Goal: Transaction & Acquisition: Purchase product/service

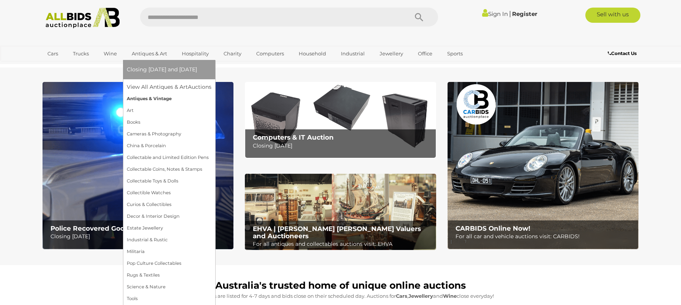
click at [144, 99] on link "Antiques & Vintage" at bounding box center [169, 99] width 85 height 12
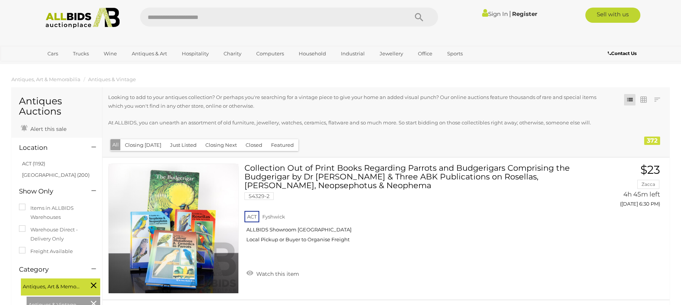
scroll to position [114, 0]
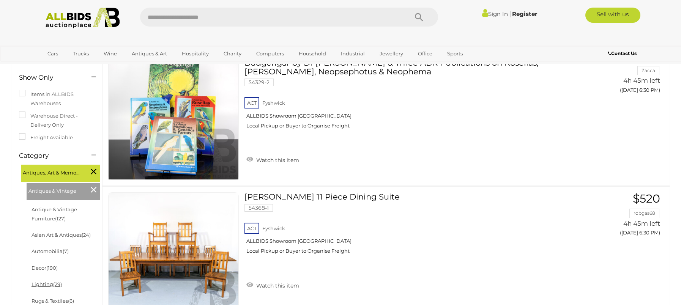
click at [45, 282] on link "Lighting (29)" at bounding box center [46, 284] width 30 height 6
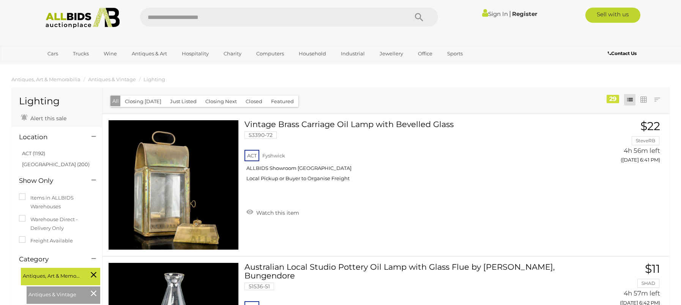
click at [188, 18] on input "text" at bounding box center [270, 17] width 260 height 19
type input "**********"
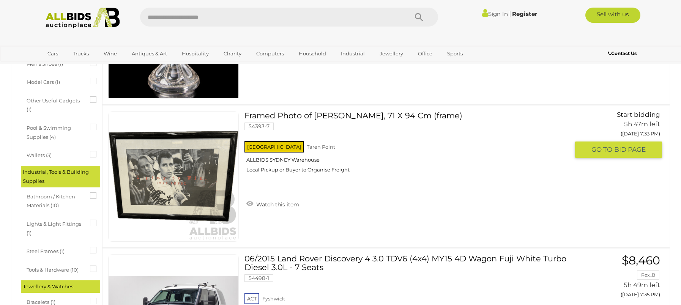
scroll to position [835, 0]
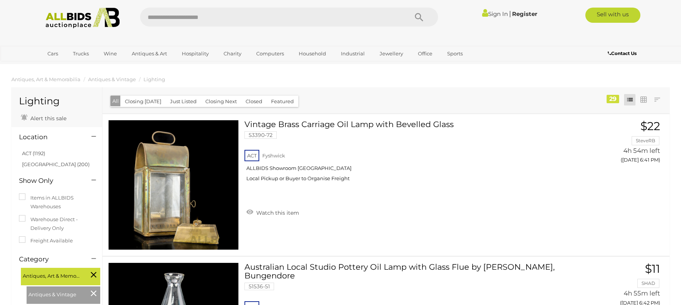
click at [195, 17] on input "text" at bounding box center [270, 17] width 260 height 19
click at [78, 153] on li "ACT (1192)" at bounding box center [58, 153] width 74 height 11
click at [82, 112] on div "Alert this sale" at bounding box center [56, 116] width 87 height 17
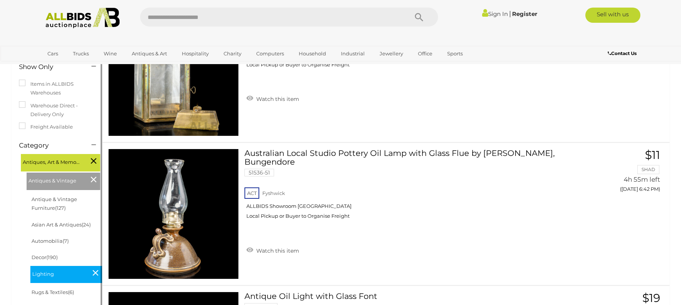
scroll to position [152, 0]
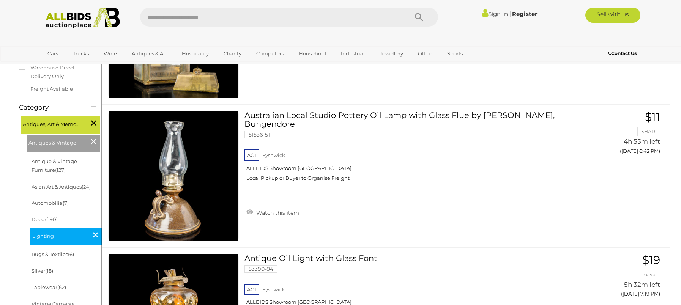
click at [54, 239] on span "Lighting" at bounding box center [60, 235] width 57 height 11
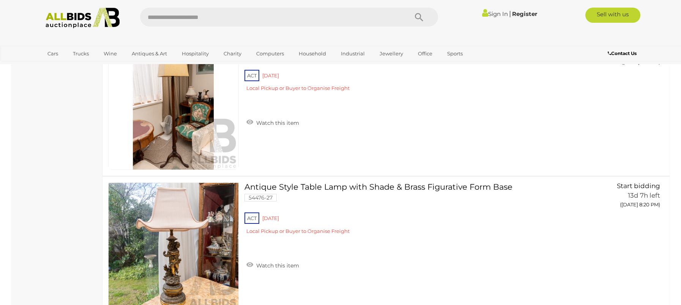
scroll to position [4060, 0]
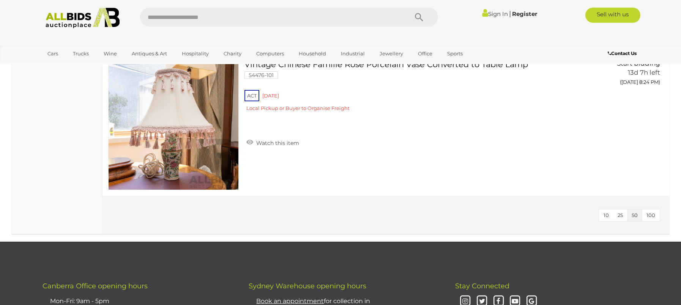
click at [615, 216] on button "25" at bounding box center [620, 215] width 14 height 12
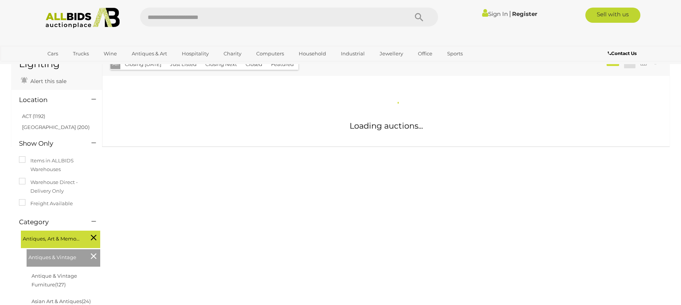
scroll to position [75, 0]
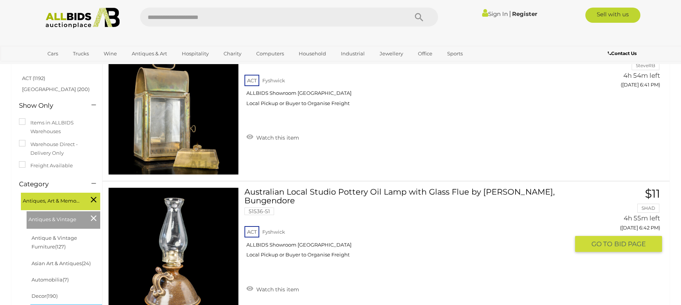
scroll to position [265, 0]
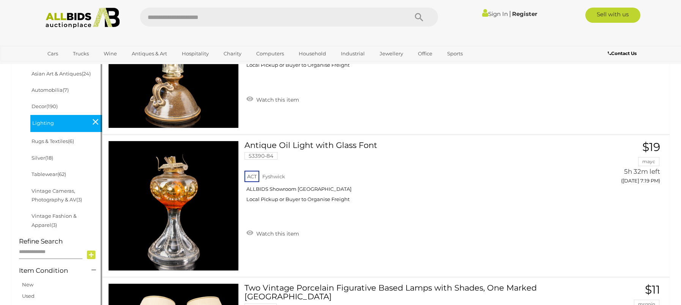
click at [55, 251] on input "text" at bounding box center [50, 252] width 63 height 13
type input "**********"
click at [90, 256] on icon at bounding box center [91, 254] width 9 height 11
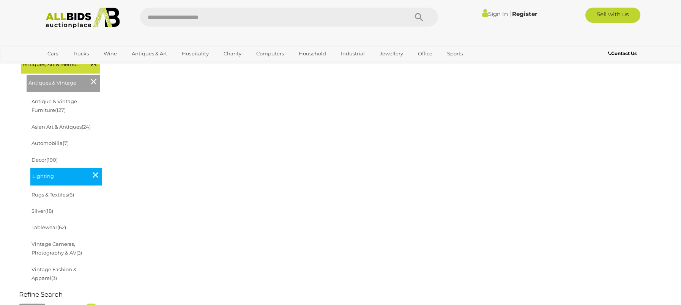
scroll to position [266, 0]
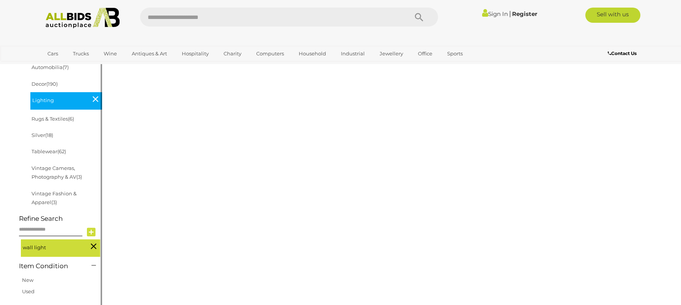
click at [65, 247] on span "wall light" at bounding box center [51, 246] width 57 height 11
click at [39, 230] on input "text" at bounding box center [50, 229] width 63 height 13
click at [92, 244] on icon at bounding box center [94, 246] width 6 height 10
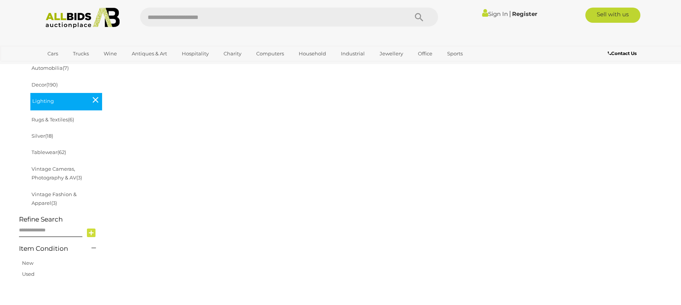
scroll to position [287, 0]
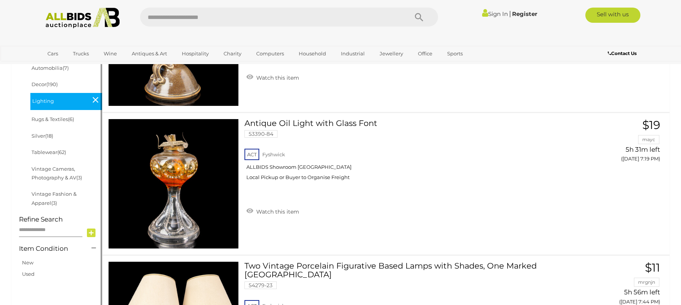
click at [36, 229] on input "text" at bounding box center [50, 230] width 63 height 13
type input "****"
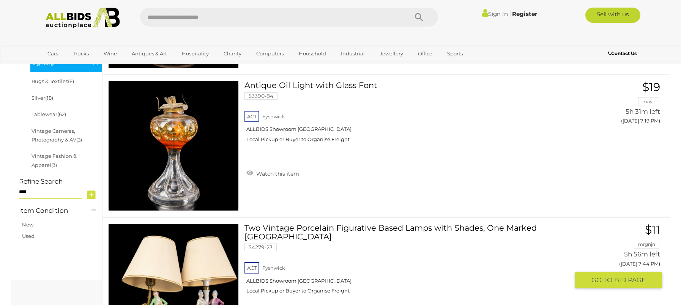
scroll to position [439, 0]
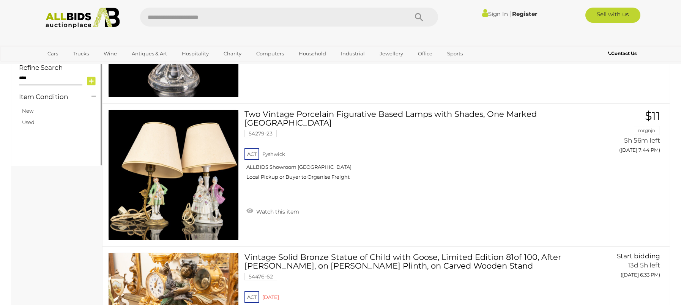
click at [93, 79] on icon at bounding box center [91, 81] width 9 height 11
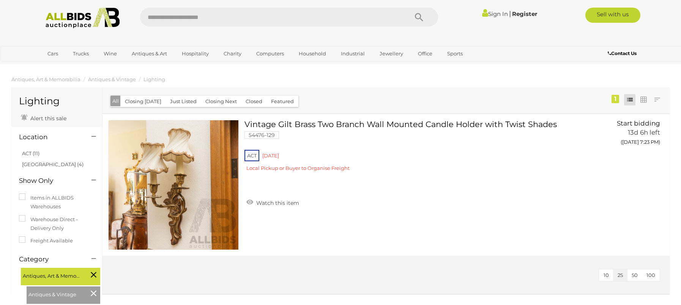
click at [163, 17] on input "text" at bounding box center [270, 17] width 260 height 19
click at [180, 16] on input "text" at bounding box center [270, 17] width 260 height 19
type input "*******"
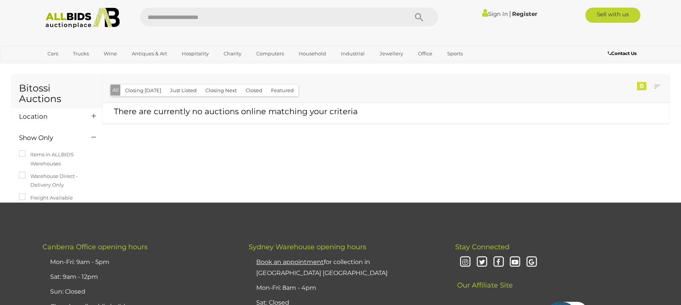
click at [159, 17] on input "text" at bounding box center [270, 17] width 260 height 19
